Goal: Task Accomplishment & Management: Use online tool/utility

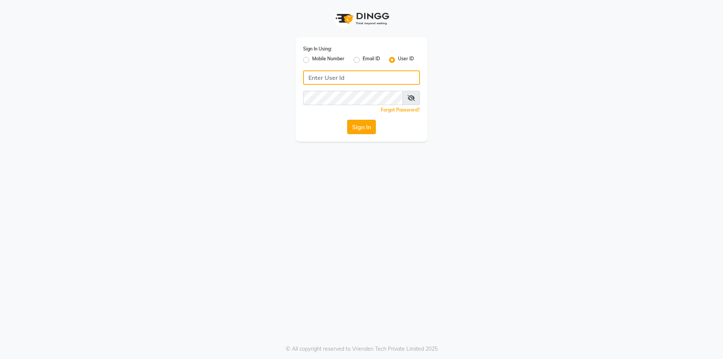
type input "d&vhairandbeauty"
click at [369, 124] on button "Sign In" at bounding box center [361, 127] width 29 height 14
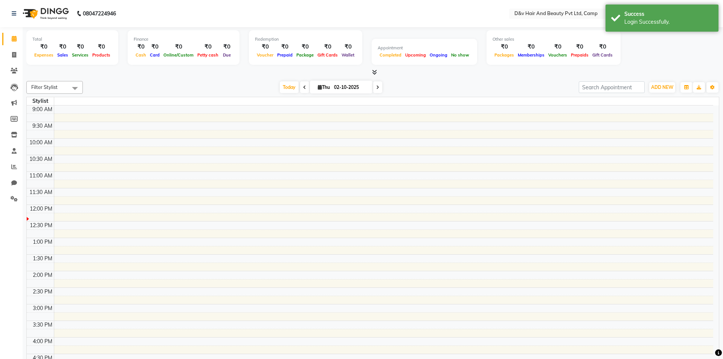
click at [369, 124] on tbody "9:00 AM 9:30 AM 10:00 AM 10:30 AM 11:00 AM 11:30 AM 12:00 PM 12:30 PM 1:00 PM 1…" at bounding box center [370, 320] width 687 height 431
select select "en"
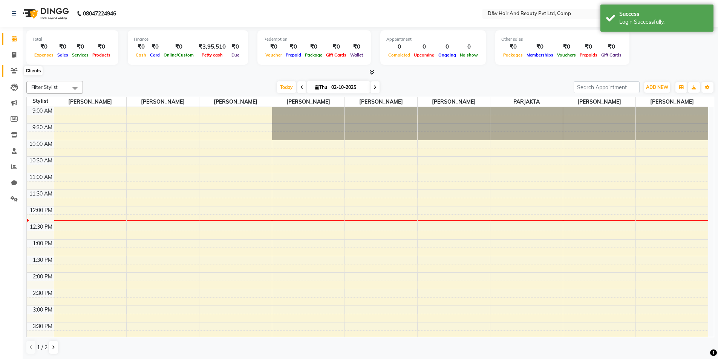
click at [14, 70] on icon at bounding box center [14, 71] width 7 height 6
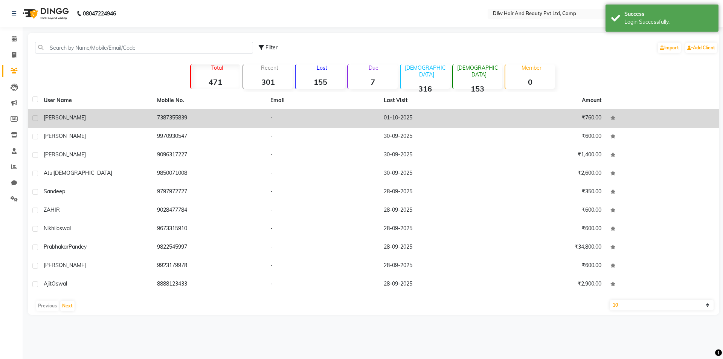
click at [386, 116] on td "01-10-2025" at bounding box center [435, 118] width 113 height 18
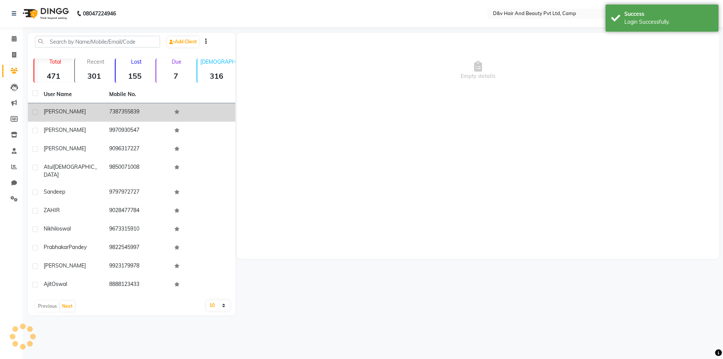
click at [386, 116] on div "Empty details" at bounding box center [478, 146] width 483 height 226
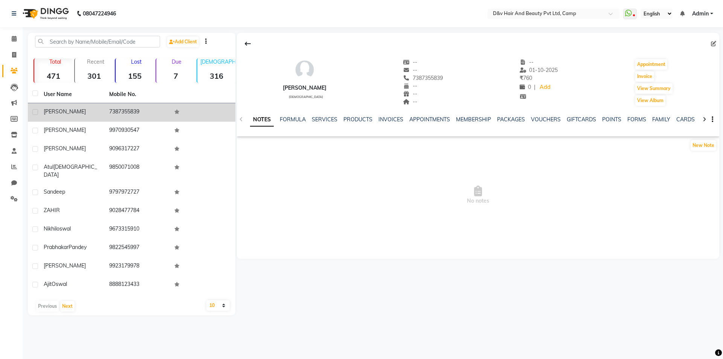
click at [48, 108] on span "[PERSON_NAME]" at bounding box center [65, 111] width 42 height 7
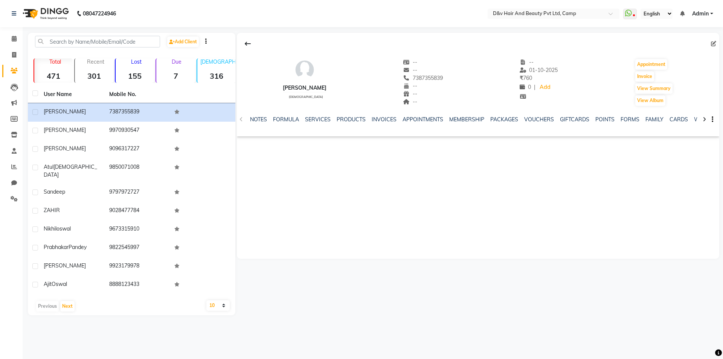
click at [283, 282] on div "[PERSON_NAME] [DEMOGRAPHIC_DATA] -- -- 7387355839 -- -- -- -- [DATE] ₹ 760 0 | …" at bounding box center [477, 174] width 484 height 282
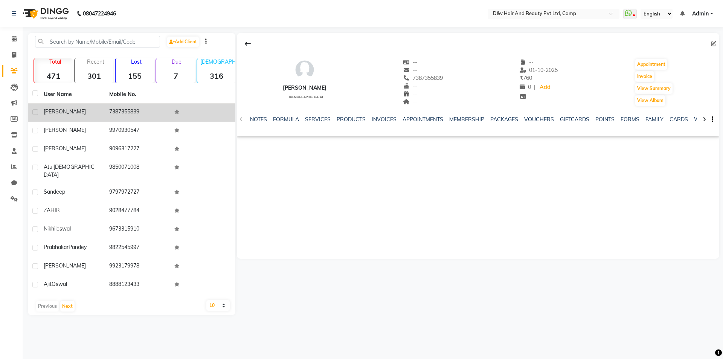
click at [36, 114] on label at bounding box center [35, 112] width 6 height 6
click at [36, 114] on input "checkbox" at bounding box center [34, 112] width 5 height 5
checkbox input "true"
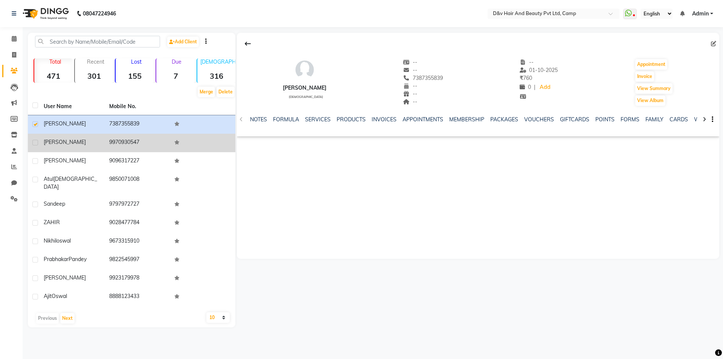
click at [37, 143] on label at bounding box center [35, 143] width 6 height 6
click at [37, 143] on input "checkbox" at bounding box center [34, 142] width 5 height 5
checkbox input "true"
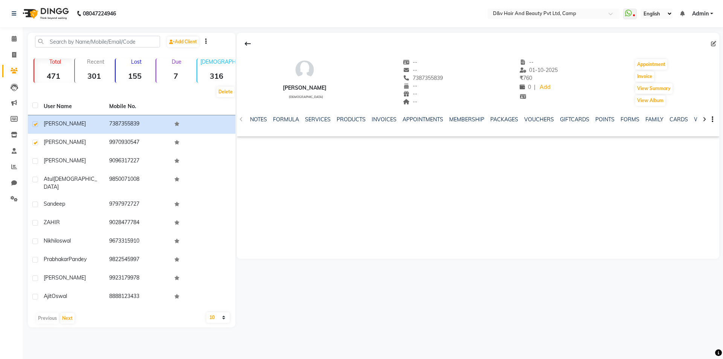
click at [334, 296] on div "[PERSON_NAME] [DEMOGRAPHIC_DATA] -- -- 7387355839 -- -- -- -- [DATE] ₹ 760 0 | …" at bounding box center [477, 180] width 484 height 295
click at [14, 56] on icon at bounding box center [14, 55] width 4 height 6
select select "service"
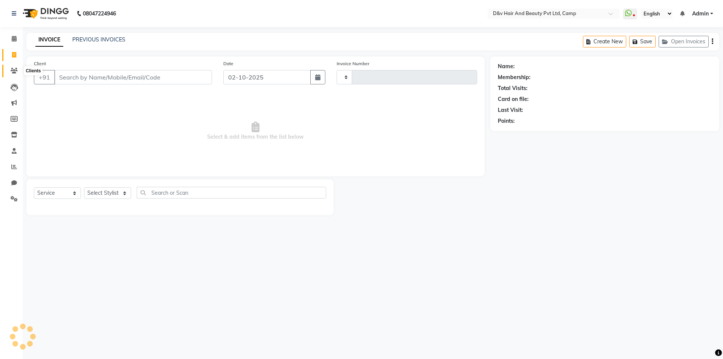
click at [17, 71] on icon at bounding box center [14, 71] width 7 height 6
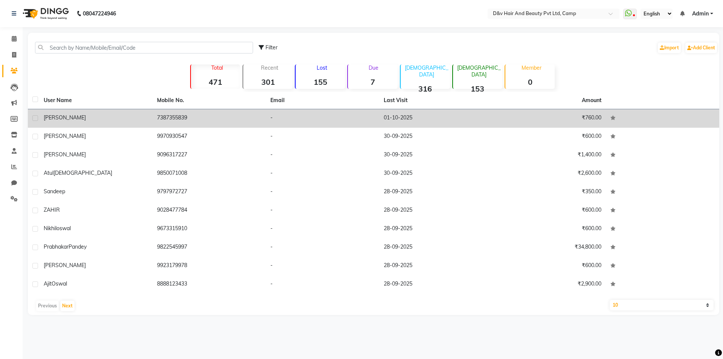
click at [342, 120] on td "-" at bounding box center [322, 118] width 113 height 18
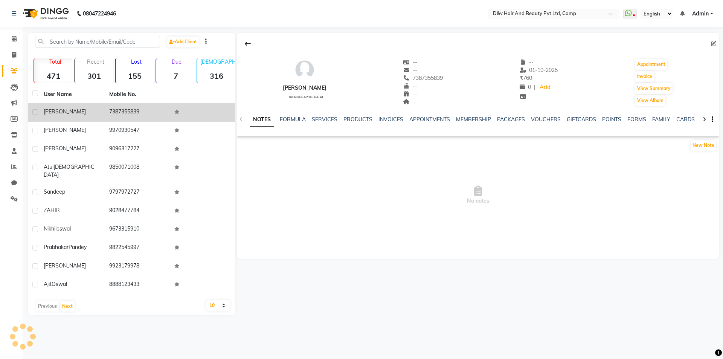
click at [344, 120] on link "PRODUCTS" at bounding box center [358, 119] width 29 height 7
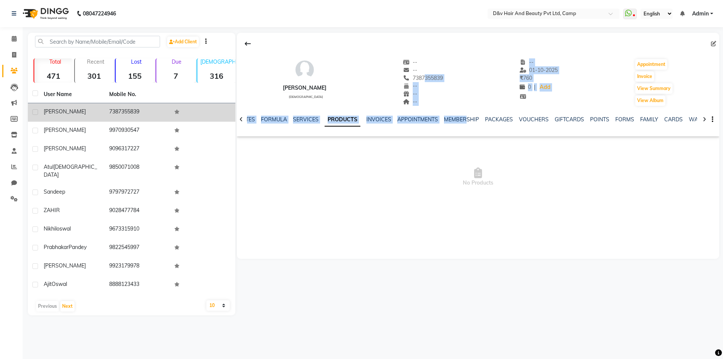
drag, startPoint x: 406, startPoint y: 81, endPoint x: 476, endPoint y: 108, distance: 75.1
click at [476, 108] on div "[PERSON_NAME] [DEMOGRAPHIC_DATA] -- -- 7387355839 -- -- -- -- [DATE] ₹ 760 0 | …" at bounding box center [478, 85] width 483 height 104
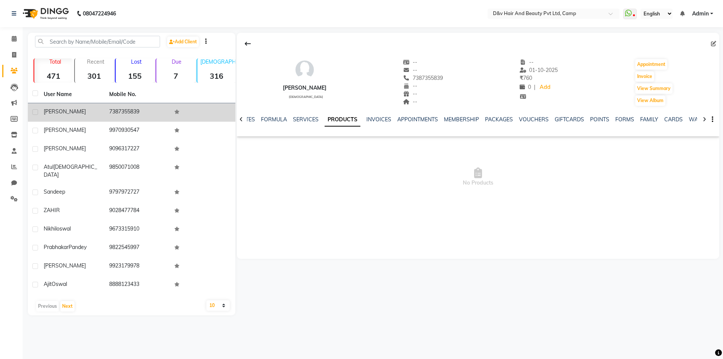
click at [381, 331] on div "08047224946 Select Location × D&v Hair And Beauty Pvt Ltd, Camp WhatsApp Status…" at bounding box center [361, 179] width 723 height 359
click at [705, 113] on div at bounding box center [704, 118] width 9 height 15
click at [12, 50] on link "Invoice" at bounding box center [11, 55] width 18 height 12
select select "service"
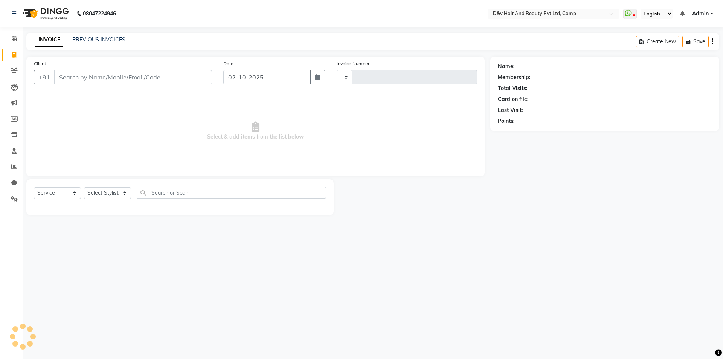
type input "0965"
select select "8107"
click at [15, 37] on icon at bounding box center [14, 39] width 5 height 6
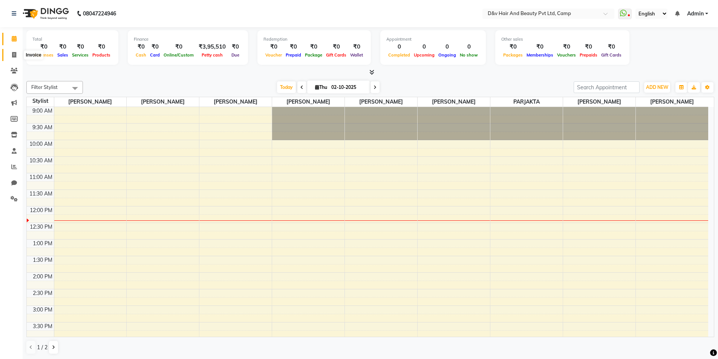
click at [17, 53] on span at bounding box center [14, 55] width 13 height 9
select select "8107"
select select "service"
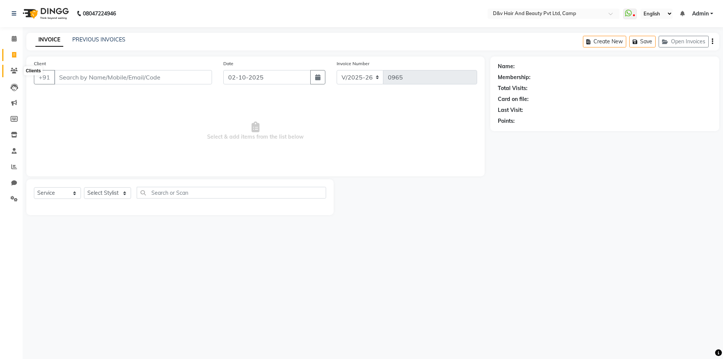
click at [18, 69] on span at bounding box center [14, 71] width 13 height 9
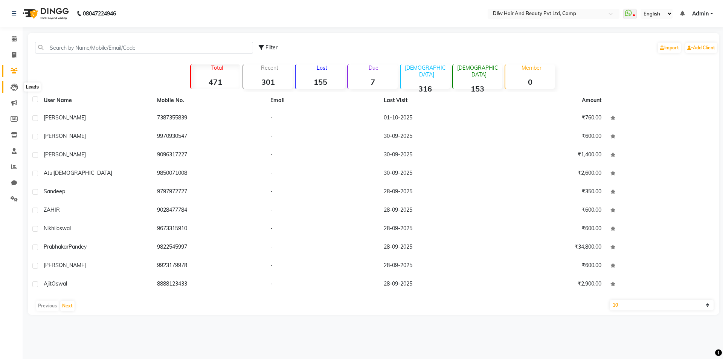
click at [14, 85] on icon at bounding box center [15, 88] width 8 height 8
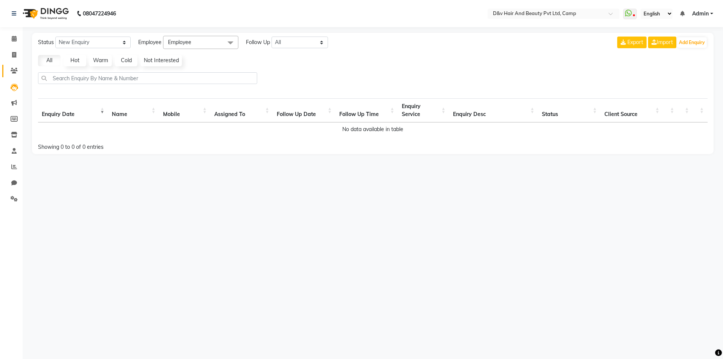
click at [14, 66] on link "Clients" at bounding box center [11, 71] width 18 height 12
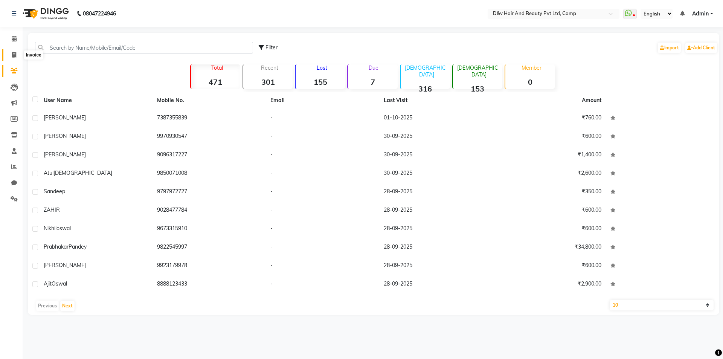
click at [16, 51] on span at bounding box center [14, 55] width 13 height 9
select select "service"
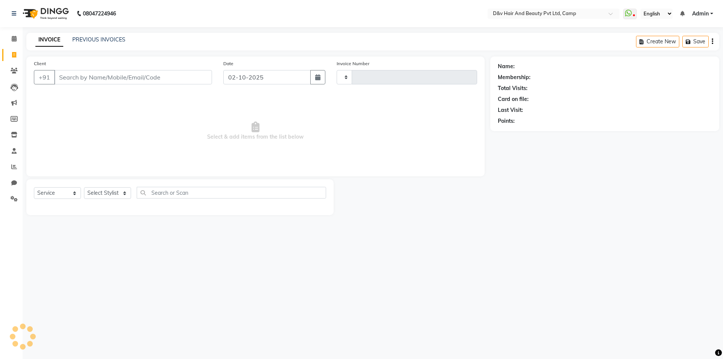
type input "0965"
select select "8107"
click at [629, 13] on icon at bounding box center [628, 13] width 7 height 8
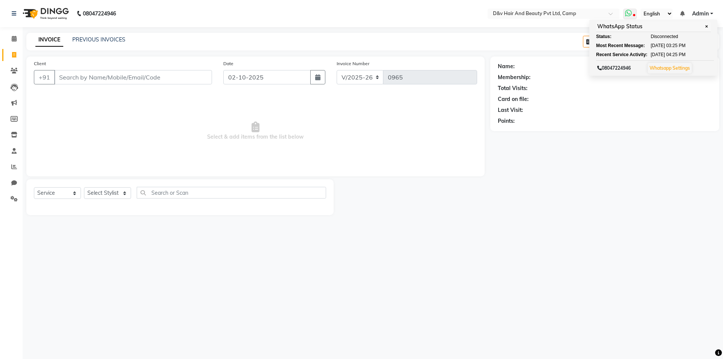
click at [667, 38] on span "Disconnected" at bounding box center [664, 36] width 27 height 7
click at [645, 45] on div "Most Recent Message: [DATE] 03:25 PM" at bounding box center [653, 45] width 115 height 7
click at [654, 137] on div "Name: Membership: Total Visits: Card on file: Last Visit: Points:" at bounding box center [607, 135] width 235 height 159
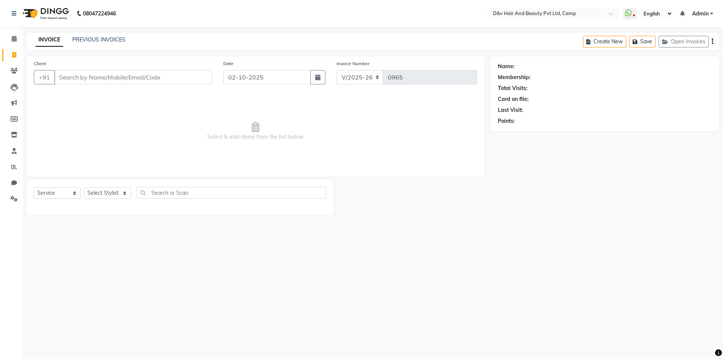
click at [650, 15] on select "English ENGLISH Español العربية मराठी हिंदी ગુજરાતી தமிழ் 中文" at bounding box center [657, 14] width 32 height 10
drag, startPoint x: 591, startPoint y: 196, endPoint x: 590, endPoint y: 159, distance: 37.3
click at [591, 196] on div "Name: Membership: Total Visits: Card on file: Last Visit: Points:" at bounding box center [607, 135] width 235 height 159
click at [629, 11] on icon at bounding box center [628, 13] width 7 height 8
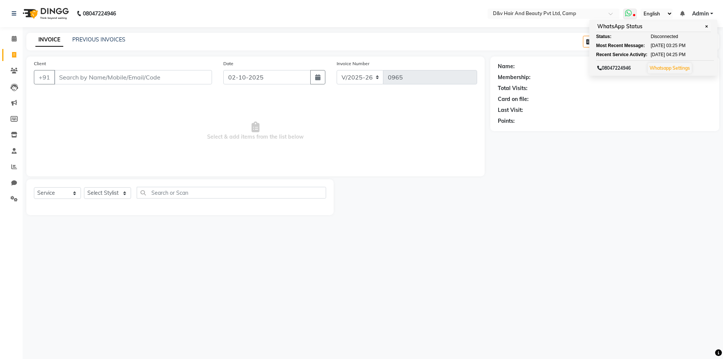
click at [671, 67] on link "Whatsapp Settings" at bounding box center [670, 68] width 40 height 6
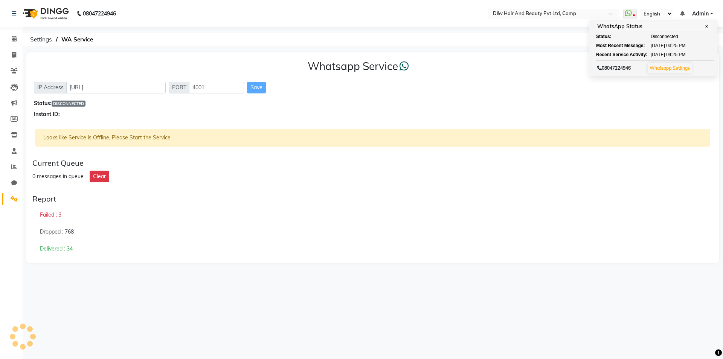
click at [391, 256] on div "Delivered : 34" at bounding box center [372, 248] width 681 height 17
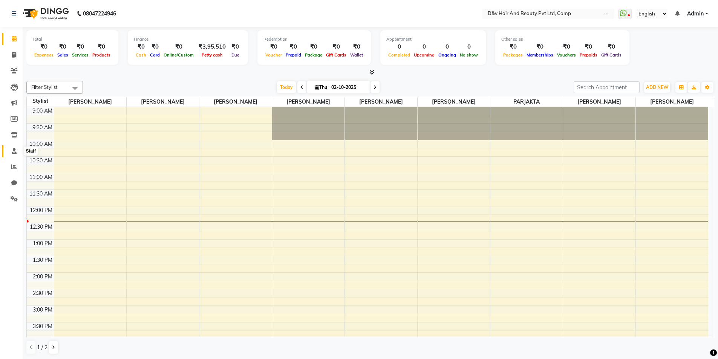
click at [15, 151] on icon at bounding box center [14, 151] width 5 height 6
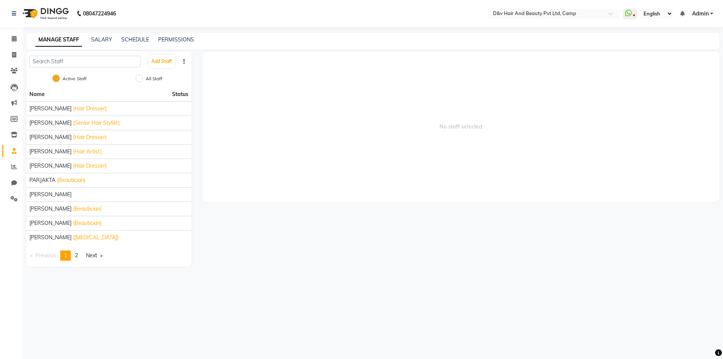
click at [157, 40] on div "MANAGE STAFF SALARY SCHEDULE PERMISSIONS" at bounding box center [368, 40] width 684 height 8
click at [142, 39] on link "SCHEDULE" at bounding box center [135, 39] width 28 height 7
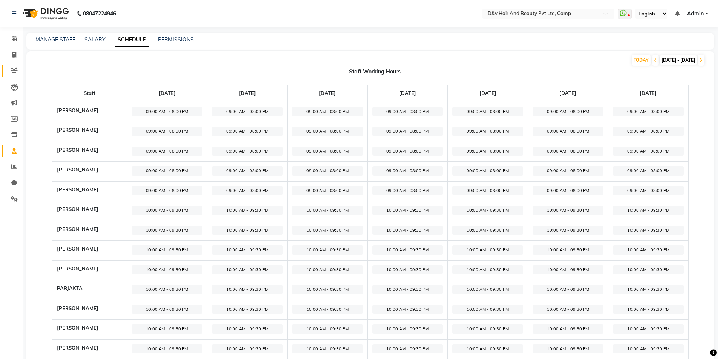
click at [13, 73] on icon at bounding box center [14, 71] width 7 height 6
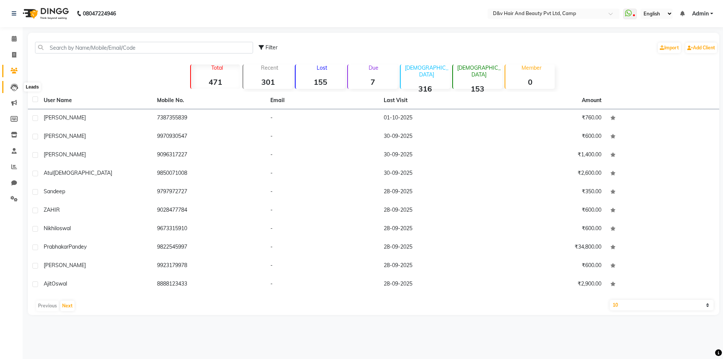
click at [17, 90] on icon at bounding box center [15, 88] width 8 height 8
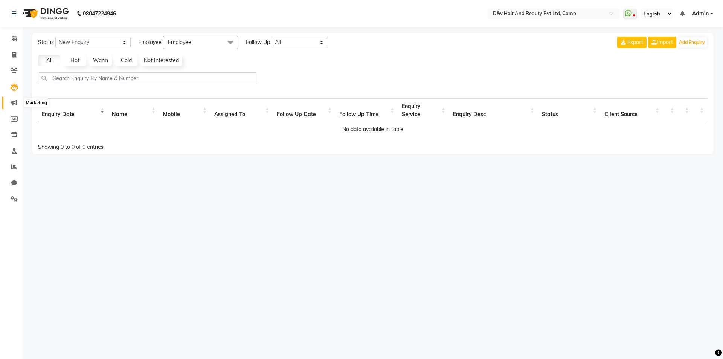
click at [17, 103] on icon at bounding box center [14, 103] width 6 height 6
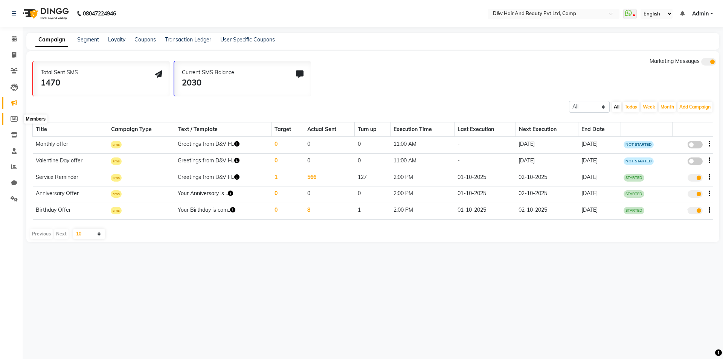
click at [16, 121] on icon at bounding box center [14, 119] width 7 height 6
select select
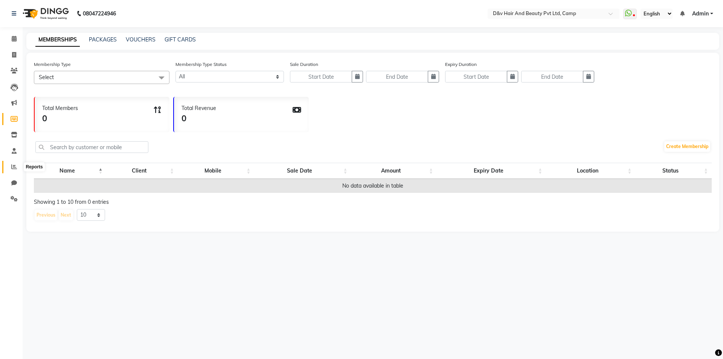
click at [15, 169] on icon at bounding box center [14, 167] width 6 height 6
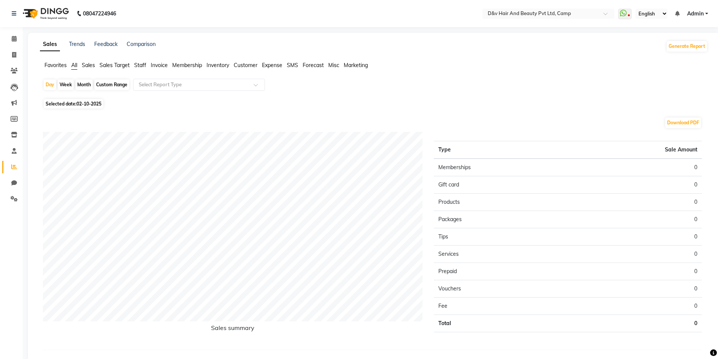
click at [137, 66] on span "Staff" at bounding box center [140, 65] width 12 height 7
click at [91, 99] on span "02-10-2025" at bounding box center [88, 99] width 25 height 6
select select "10"
select select "2025"
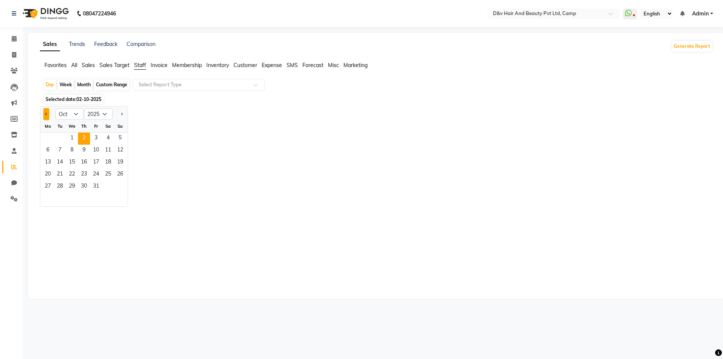
click at [49, 112] on button "Previous month" at bounding box center [46, 114] width 6 height 12
select select "9"
click at [171, 128] on div "Jan Feb Mar Apr May Jun Jul Aug Sep Oct Nov Dec 2015 2016 2017 2018 2019 2020 2…" at bounding box center [376, 156] width 673 height 101
drag, startPoint x: 50, startPoint y: 137, endPoint x: 108, endPoint y: 186, distance: 75.9
click at [111, 186] on ngb-datepicker-month "Mo Tu We Th Fr Sa Su 1 2 3 4 5 6 7 8 9 10 11 12 13 14 15 16 17 18 19 20 21 22 2…" at bounding box center [83, 163] width 87 height 86
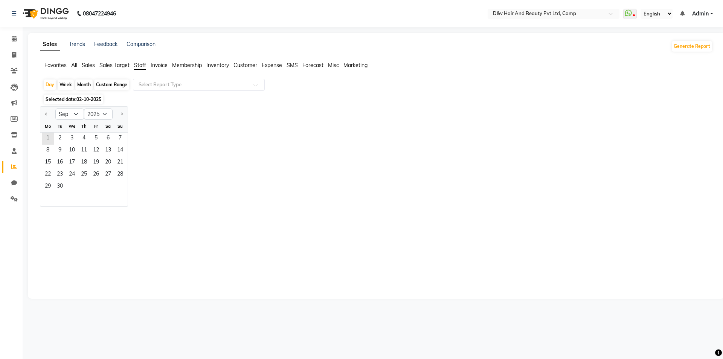
click at [160, 167] on div "Jan Feb Mar Apr May Jun Jul Aug Sep Oct Nov Dec 2015 2016 2017 2018 2019 2020 2…" at bounding box center [376, 156] width 673 height 101
click at [47, 140] on span "1" at bounding box center [48, 139] width 12 height 12
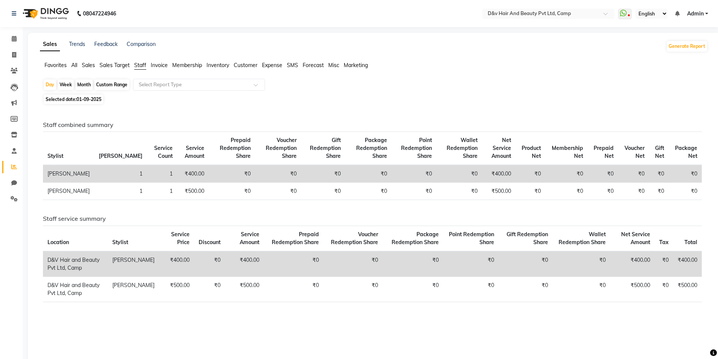
click at [90, 99] on span "01-09-2025" at bounding box center [88, 99] width 25 height 6
select select "9"
select select "2025"
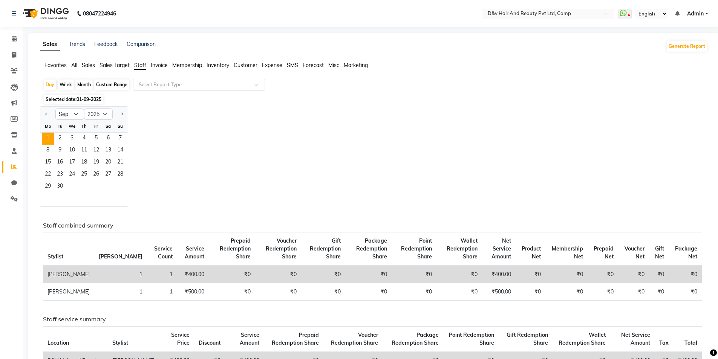
drag, startPoint x: 62, startPoint y: 136, endPoint x: 132, endPoint y: 171, distance: 77.8
click at [132, 171] on div "Jan Feb Mar Apr May Jun Jul Aug Sep Oct Nov Dec 2015 2016 2017 2018 2019 2020 2…" at bounding box center [373, 156] width 667 height 101
click at [101, 188] on div "29 30" at bounding box center [83, 187] width 87 height 12
click at [65, 182] on span "30" at bounding box center [60, 187] width 12 height 12
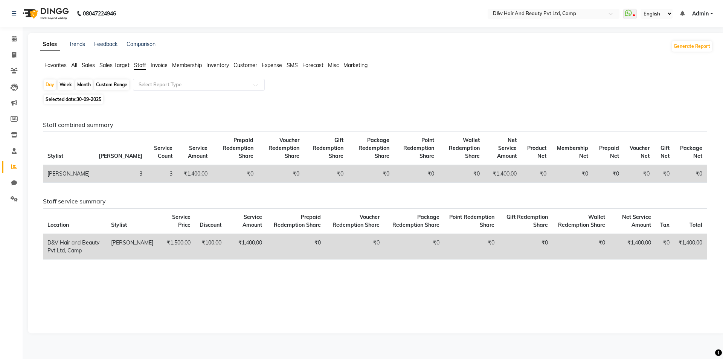
click at [81, 100] on span "30-09-2025" at bounding box center [88, 99] width 25 height 6
select select "9"
select select "2025"
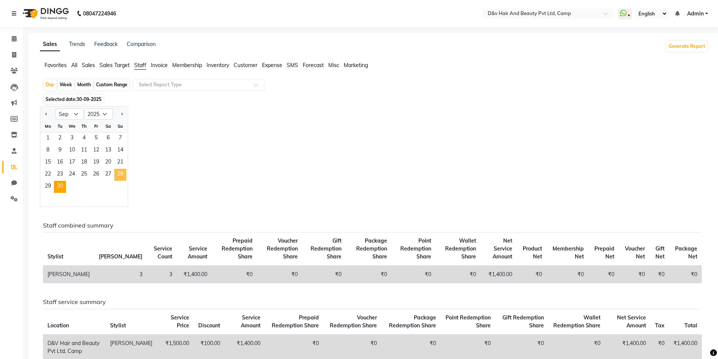
drag, startPoint x: 50, startPoint y: 135, endPoint x: 123, endPoint y: 182, distance: 86.5
click at [123, 182] on ngb-datepicker-month "Mo Tu We Th Fr Sa Su 1 2 3 4 5 6 7 8 9 10 11 12 13 14 15 16 17 18 19 20 21 22 2…" at bounding box center [83, 163] width 87 height 86
drag, startPoint x: 122, startPoint y: 182, endPoint x: 113, endPoint y: 186, distance: 10.0
click at [113, 186] on div "29 30" at bounding box center [83, 187] width 87 height 12
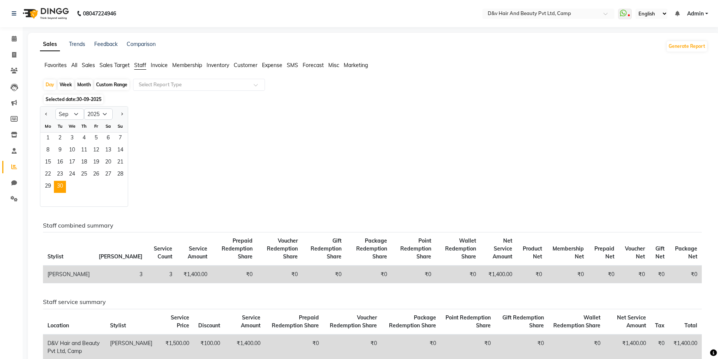
click at [113, 186] on div "29 30" at bounding box center [83, 187] width 87 height 12
click at [49, 135] on span "1" at bounding box center [48, 139] width 12 height 12
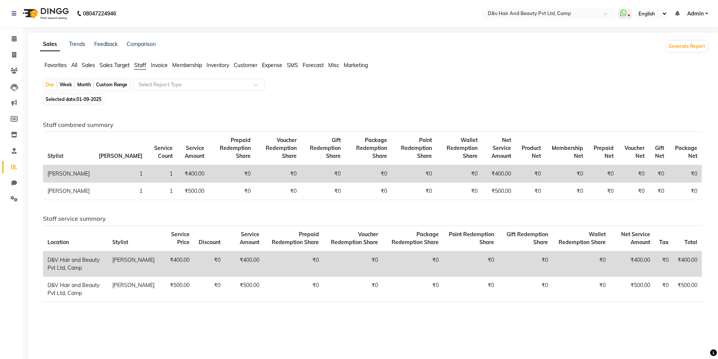
click at [64, 97] on span "Selected date: 01-09-2025" at bounding box center [74, 99] width 60 height 9
select select "9"
select select "2025"
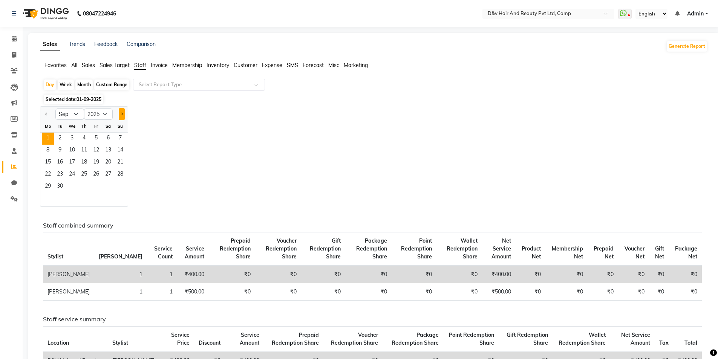
click at [119, 114] on button "Next month" at bounding box center [122, 114] width 6 height 12
click at [45, 114] on span "Previous month" at bounding box center [46, 114] width 3 height 3
select select "9"
click at [60, 136] on span "2" at bounding box center [60, 139] width 12 height 12
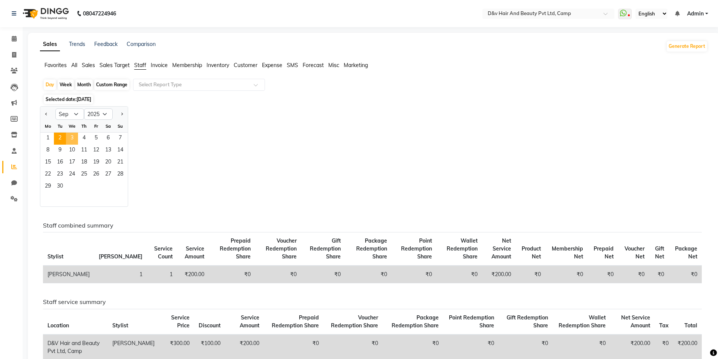
click at [71, 138] on span "3" at bounding box center [72, 139] width 12 height 12
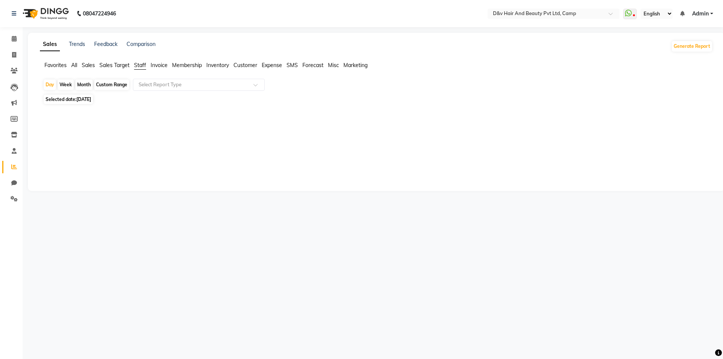
click at [86, 98] on span "03-09-2025" at bounding box center [83, 99] width 15 height 6
select select "9"
select select "2025"
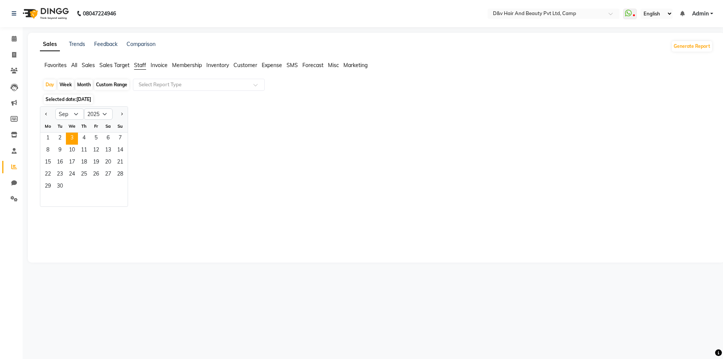
click at [61, 97] on span "Selected date: 03-09-2025" at bounding box center [68, 99] width 49 height 9
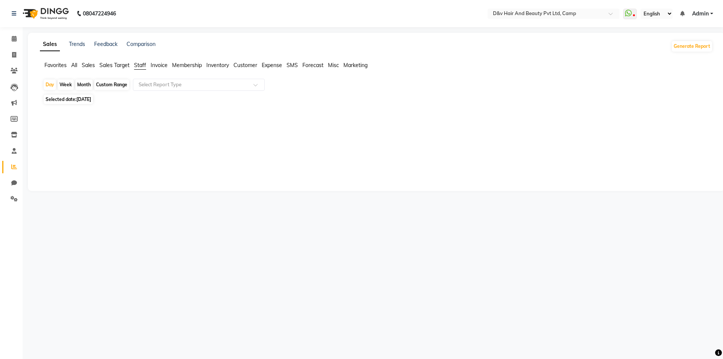
click at [61, 97] on span "Selected date: 03-09-2025" at bounding box center [68, 99] width 49 height 9
select select "9"
select select "2025"
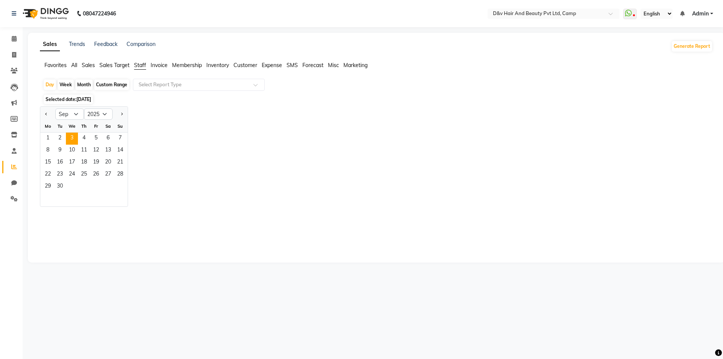
click at [84, 86] on div "Month" at bounding box center [83, 84] width 17 height 11
select select "9"
select select "2025"
drag, startPoint x: 51, startPoint y: 139, endPoint x: 113, endPoint y: 183, distance: 76.0
click at [113, 183] on ngb-datepicker-month "Mo Tu We Th Fr Sa Su 1 2 3 4 5 6 7 8 9 10 11 12 13 14 15 16 17 18 19 20 21 22 2…" at bounding box center [83, 163] width 87 height 86
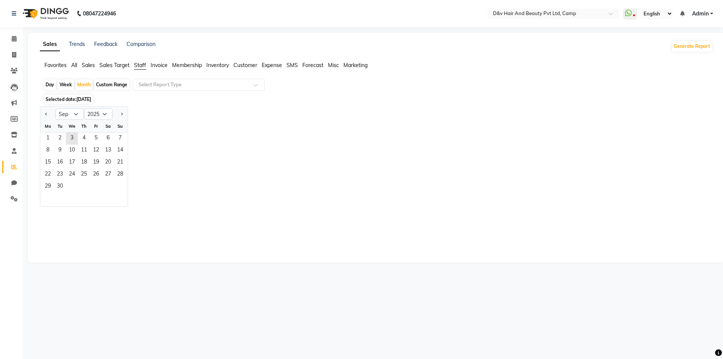
click at [86, 189] on div "29 30" at bounding box center [83, 187] width 87 height 12
click at [50, 140] on span "1" at bounding box center [48, 139] width 12 height 12
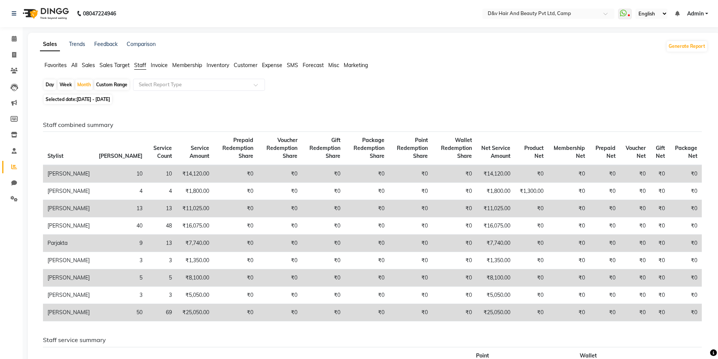
click at [110, 101] on span "01-09-2025 - 30-09-2025" at bounding box center [93, 99] width 34 height 6
select select "9"
select select "2025"
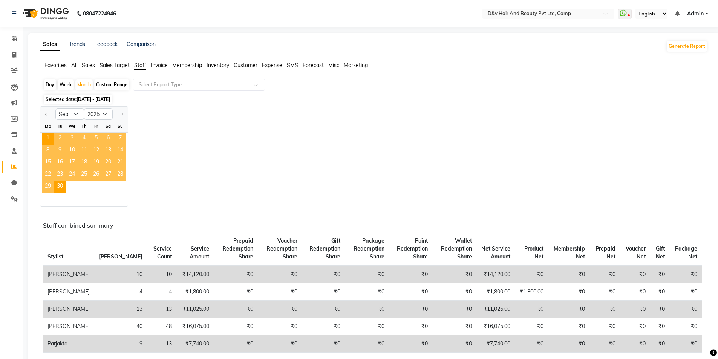
click at [160, 202] on div "Jan Feb Mar Apr May Jun Jul Aug Sep Oct Nov Dec 2015 2016 2017 2018 2019 2020 2…" at bounding box center [373, 156] width 667 height 101
click at [199, 191] on div "Jan Feb Mar Apr May Jun Jul Aug Sep Oct Nov Dec 2015 2016 2017 2018 2019 2020 2…" at bounding box center [373, 156] width 667 height 101
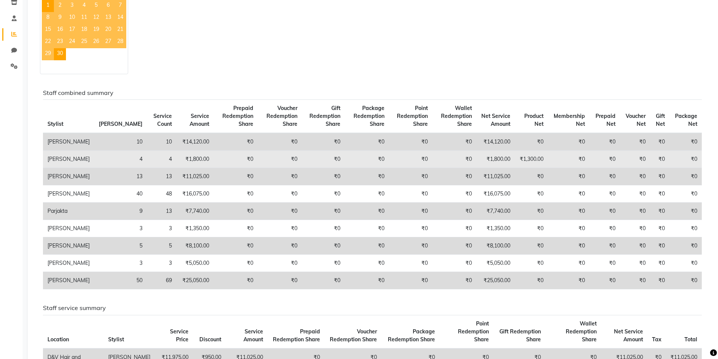
scroll to position [20, 0]
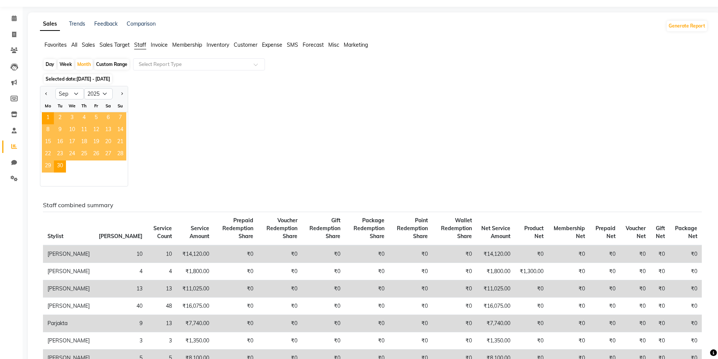
click at [681, 29] on button "Generate Report" at bounding box center [686, 26] width 40 height 11
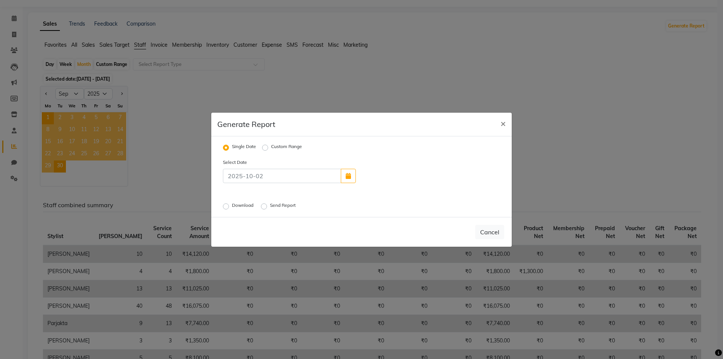
click at [271, 148] on label "Custom Range" at bounding box center [286, 147] width 31 height 9
click at [267, 148] on input "Custom Range" at bounding box center [266, 147] width 5 height 5
radio input "true"
select select "10"
select select "2025"
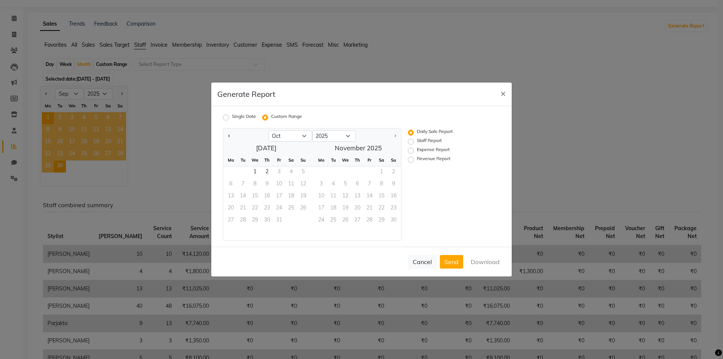
click at [234, 137] on div at bounding box center [245, 136] width 45 height 12
click at [225, 134] on div at bounding box center [245, 136] width 45 height 12
click at [235, 134] on div at bounding box center [245, 136] width 45 height 12
click at [233, 136] on div at bounding box center [245, 136] width 45 height 12
click at [231, 136] on button "Previous month" at bounding box center [229, 136] width 6 height 12
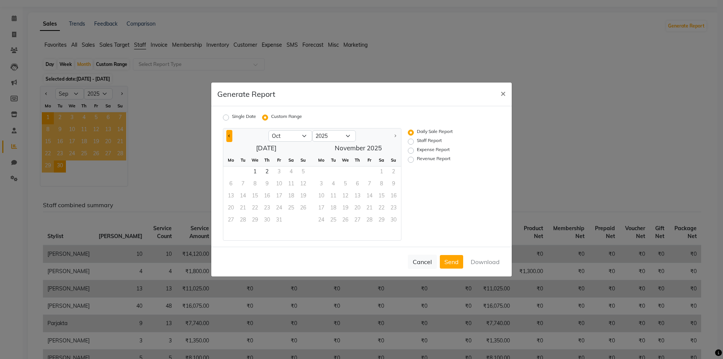
select select "9"
click at [417, 143] on label "Staff Report" at bounding box center [429, 141] width 25 height 9
click at [409, 143] on input "Staff Report" at bounding box center [411, 141] width 5 height 5
radio input "true"
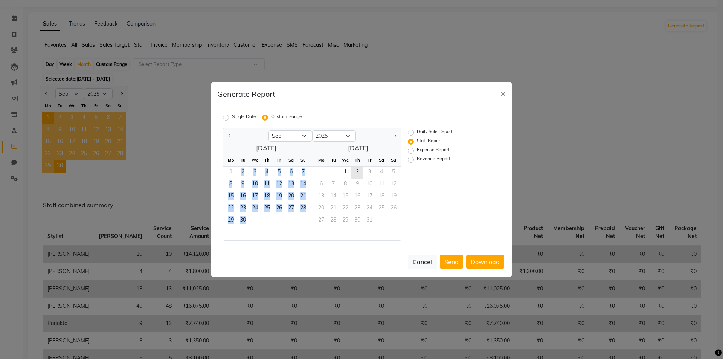
drag, startPoint x: 231, startPoint y: 173, endPoint x: 283, endPoint y: 218, distance: 69.4
click at [283, 218] on ngb-datepicker-month "Mo Tu We Th Fr Sa Su 1 2 3 4 5 6 7 8 9 10 11 12 13 14 15 16 17 18 19 20 21 22 2…" at bounding box center [266, 197] width 86 height 86
click at [285, 220] on div "29 30" at bounding box center [266, 221] width 86 height 12
click at [407, 130] on div "Daily Sale Report Staff Report Expense Report Revenue Report" at bounding box center [448, 184] width 92 height 113
click at [417, 151] on label "Expense Report" at bounding box center [433, 150] width 33 height 9
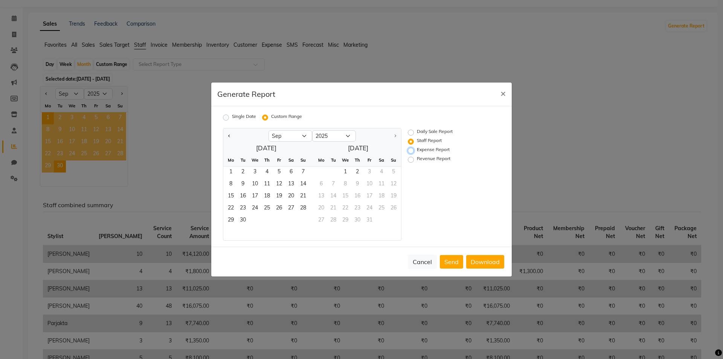
click at [410, 151] on input "Expense Report" at bounding box center [411, 150] width 5 height 5
radio input "true"
click at [417, 132] on label "Daily Sale Report" at bounding box center [435, 132] width 36 height 9
click at [412, 132] on input "Daily Sale Report" at bounding box center [411, 132] width 5 height 5
radio input "true"
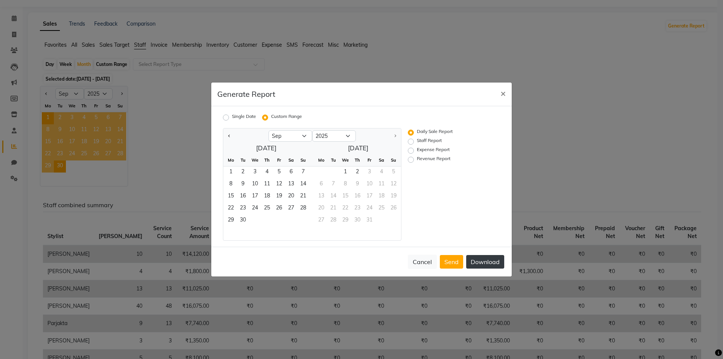
click at [480, 265] on button "Download" at bounding box center [485, 262] width 38 height 14
click at [296, 246] on div "Single Date Custom Range Jan Feb Mar Apr May Jun Jul Aug Sep Oct 2015 2016 2017…" at bounding box center [361, 176] width 301 height 140
click at [232, 118] on label "Single Date" at bounding box center [244, 117] width 24 height 9
click at [228, 118] on input "Single Date" at bounding box center [226, 117] width 5 height 5
radio input "true"
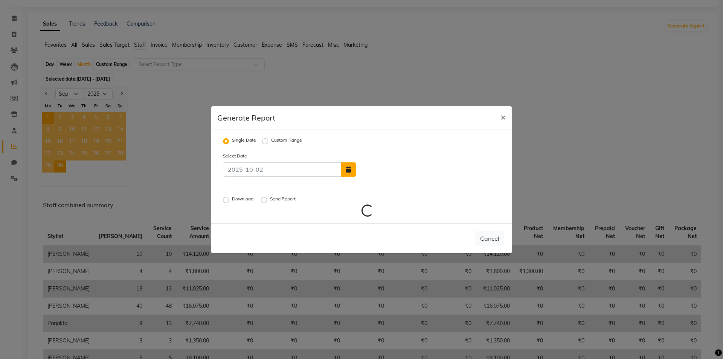
click at [349, 174] on button "button" at bounding box center [348, 169] width 15 height 14
select select "10"
select select "2025"
click at [364, 130] on button "Previous month" at bounding box center [363, 127] width 6 height 12
select select "9"
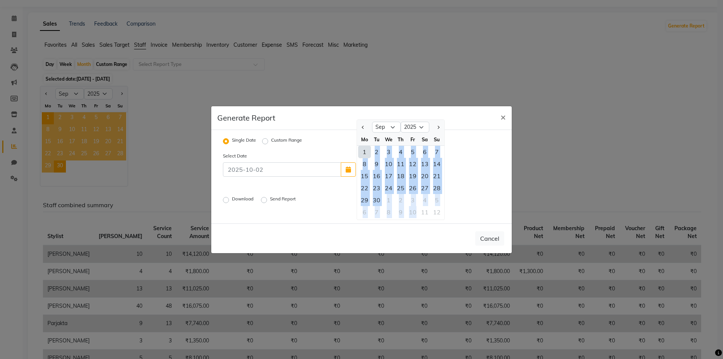
drag, startPoint x: 368, startPoint y: 155, endPoint x: 418, endPoint y: 212, distance: 75.8
click at [418, 212] on ngb-datepicker-month "Mo Tu We Th Fr Sa Su 1 2 3 4 5 6 7 8 9 10 11 12 13 14 15 16 17 18 19 20 21 22 2…" at bounding box center [400, 176] width 87 height 86
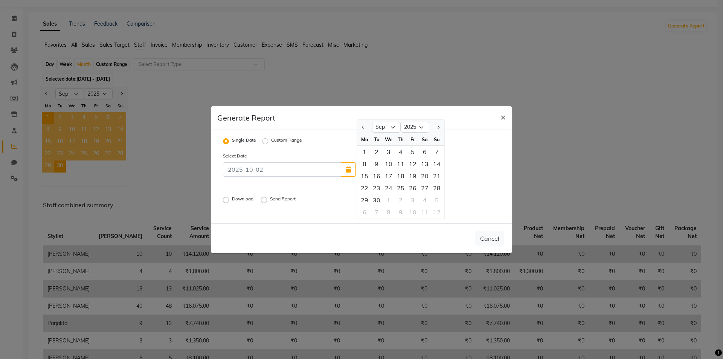
click at [438, 220] on div "Single Date Custom Range Select Date Jan Feb Mar Apr May Jun Jul Aug Sep Oct 20…" at bounding box center [361, 176] width 301 height 93
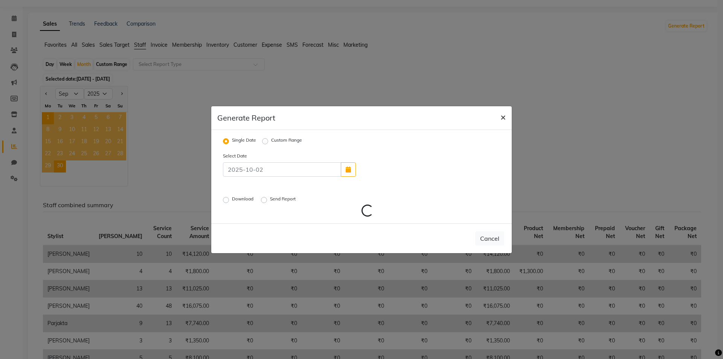
click at [507, 117] on button "×" at bounding box center [503, 116] width 17 height 21
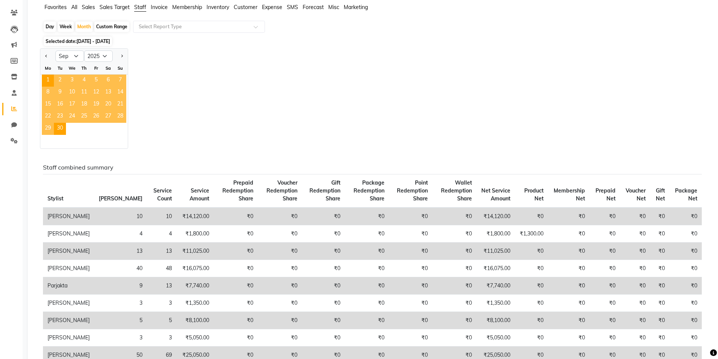
scroll to position [0, 0]
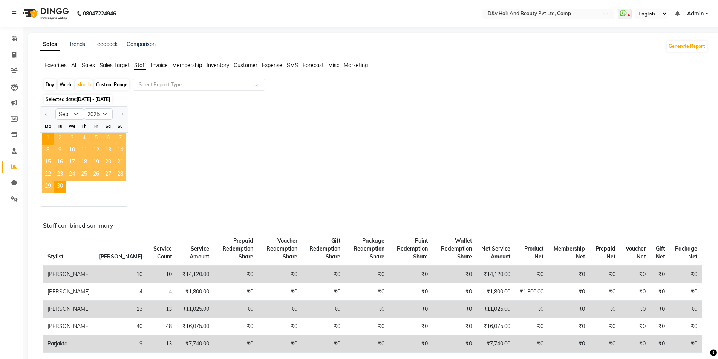
drag, startPoint x: 711, startPoint y: 76, endPoint x: 704, endPoint y: 86, distance: 11.9
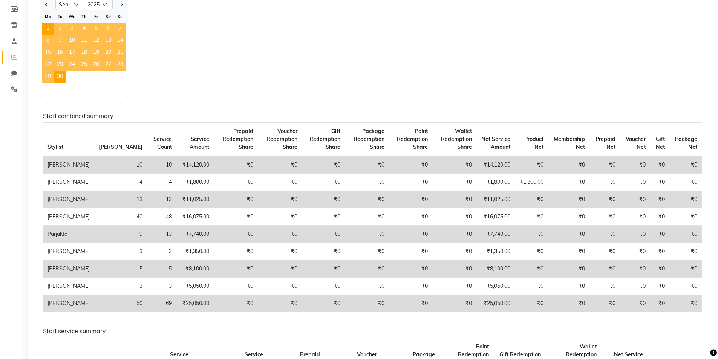
scroll to position [113, 0]
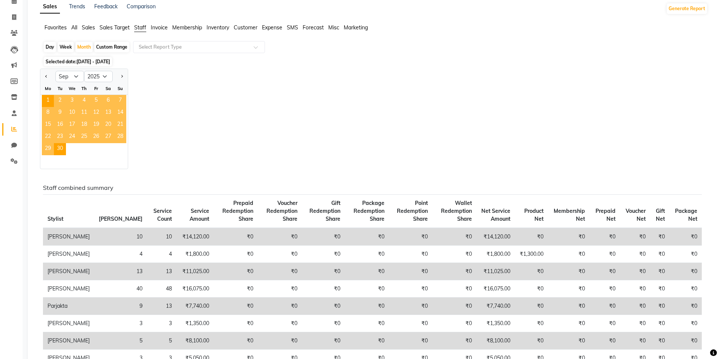
scroll to position [0, 0]
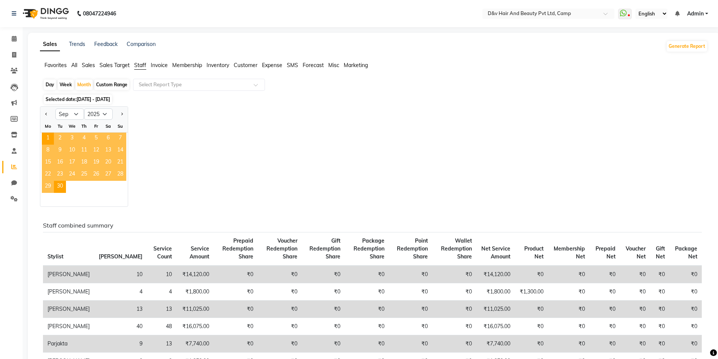
click at [127, 84] on div "Custom Range" at bounding box center [111, 84] width 35 height 11
select select "9"
select select "2025"
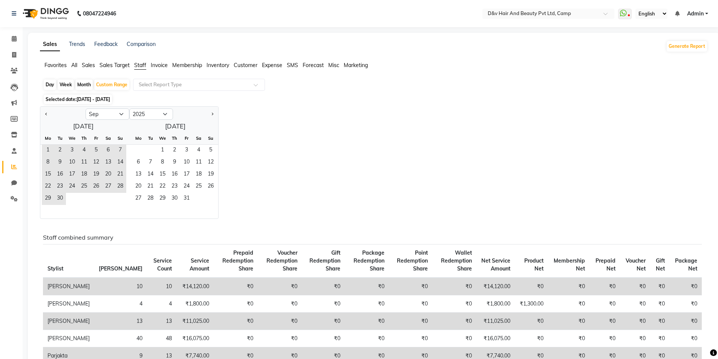
click at [82, 84] on div "Month" at bounding box center [83, 84] width 17 height 11
select select "9"
select select "2025"
